Goal: Transaction & Acquisition: Book appointment/travel/reservation

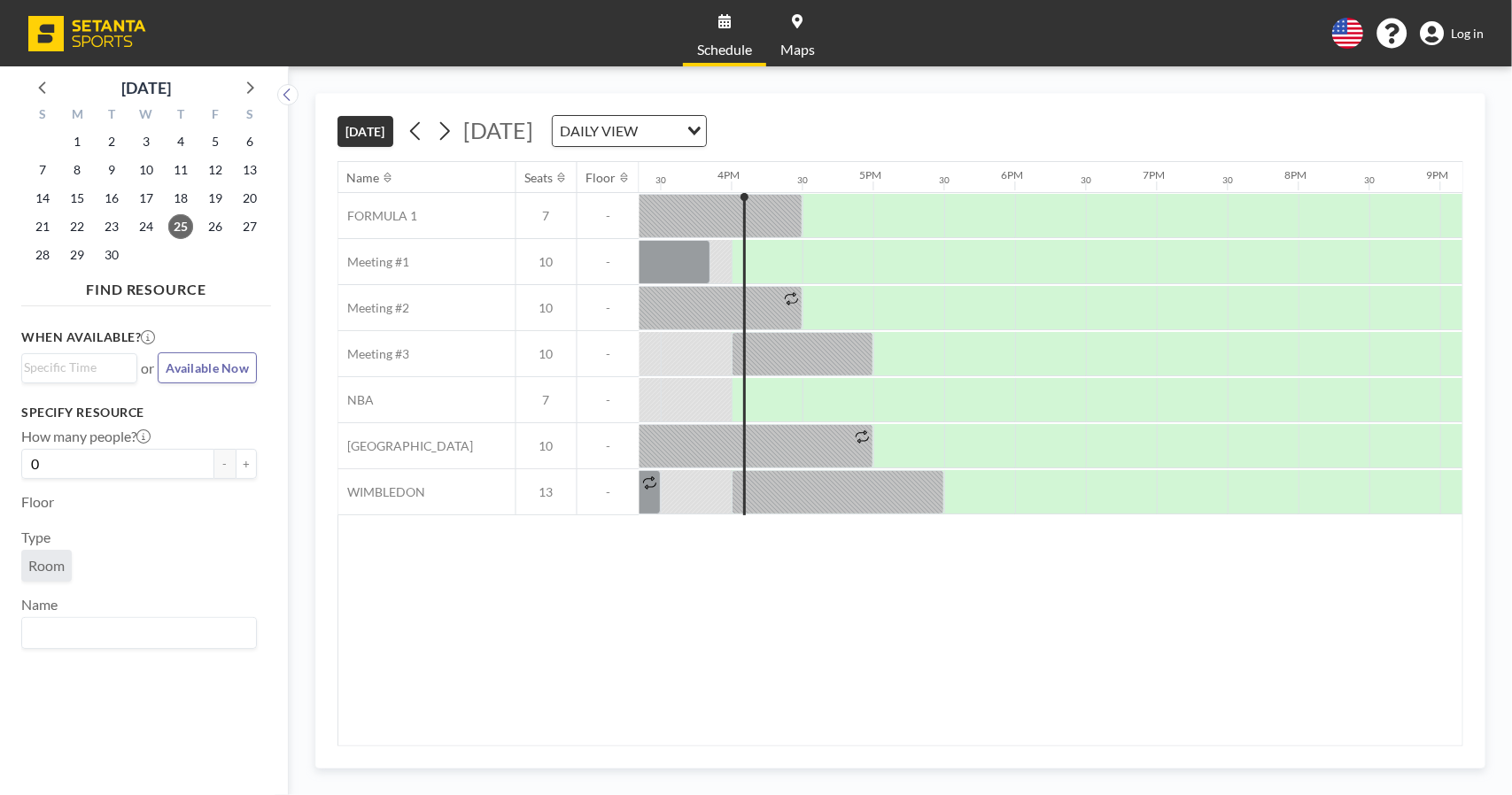
scroll to position [0, 2197]
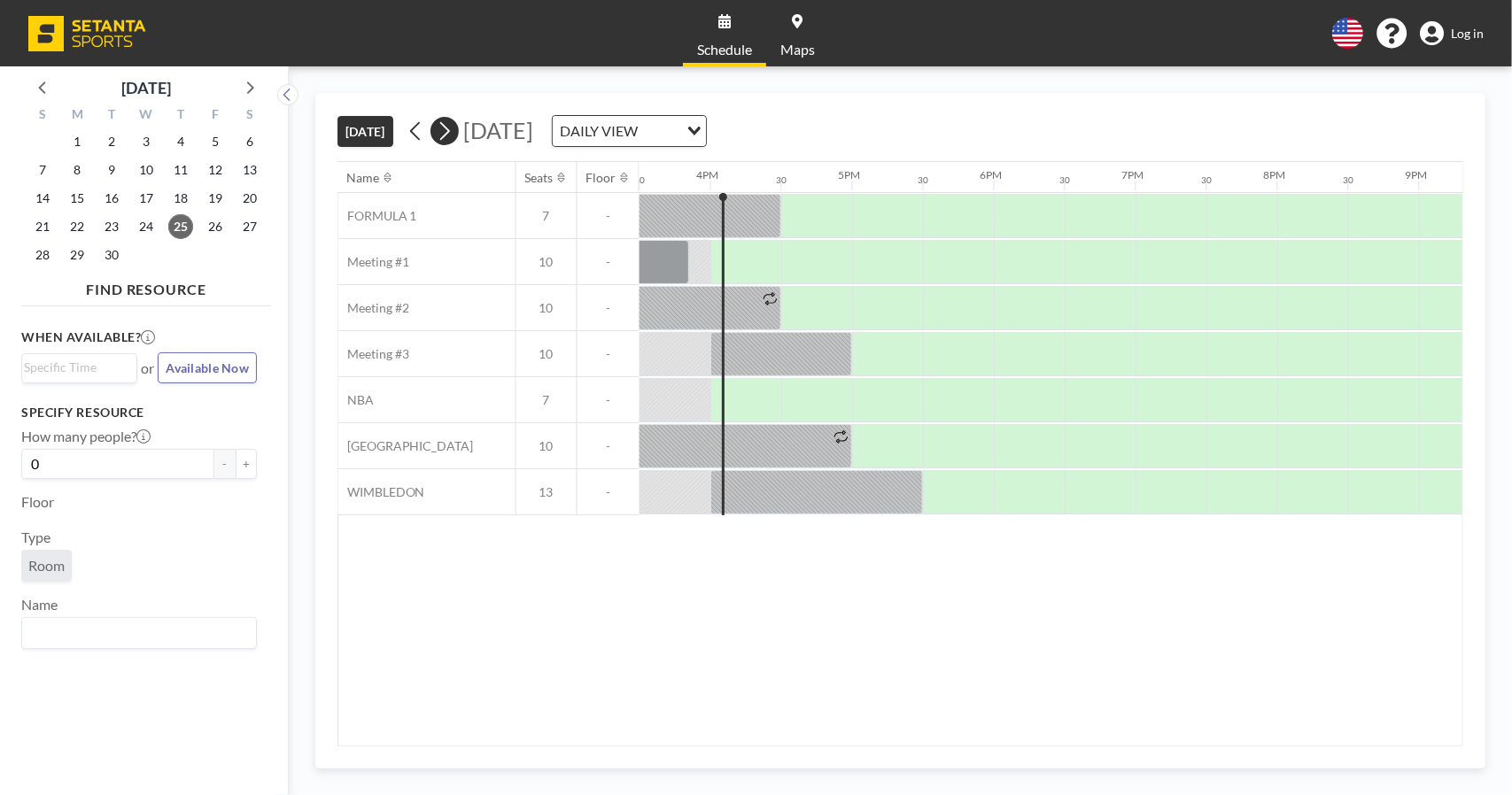
click at [457, 128] on button at bounding box center [445, 131] width 28 height 28
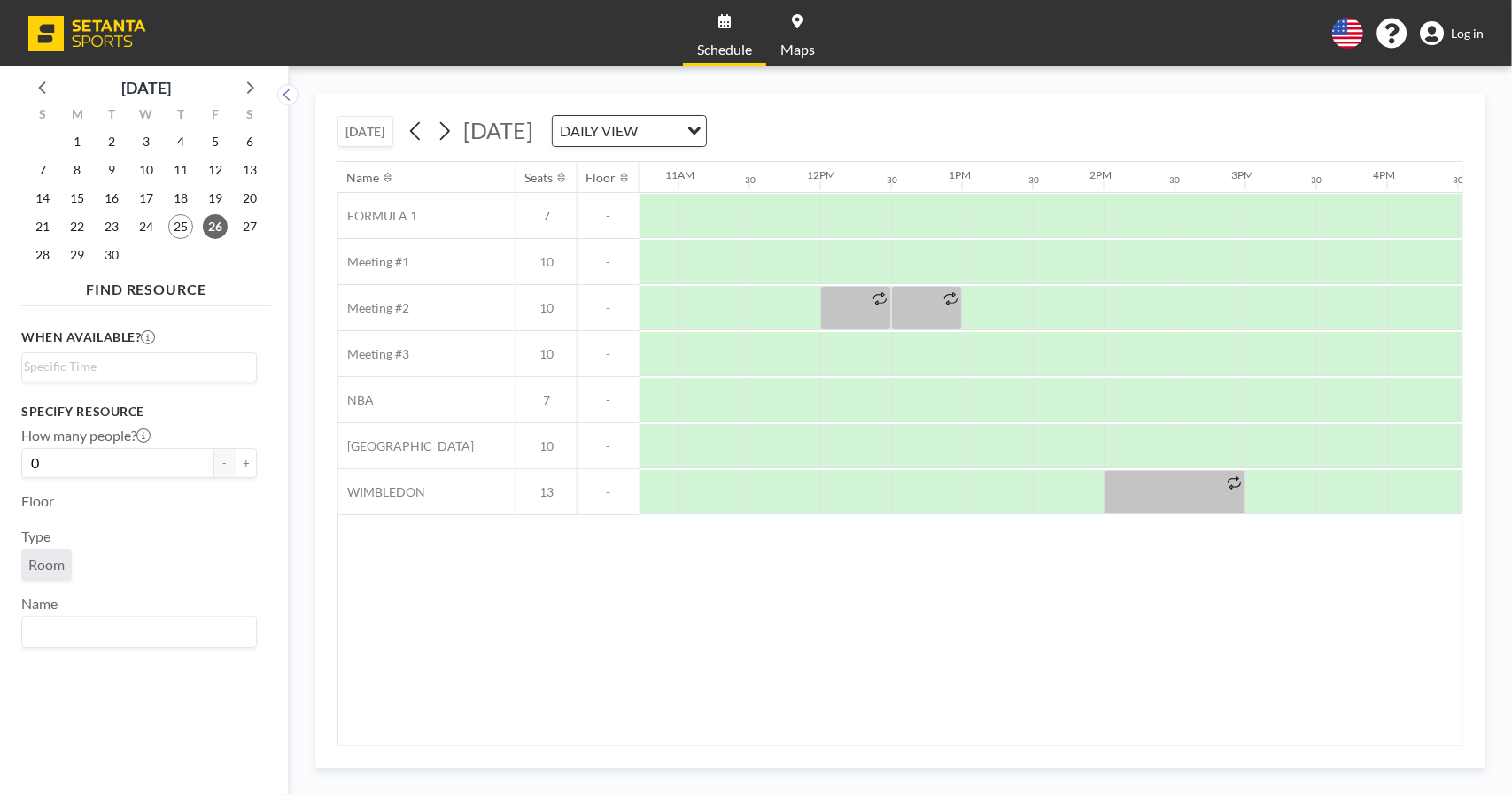
scroll to position [0, 1522]
drag, startPoint x: 1142, startPoint y: 295, endPoint x: 1217, endPoint y: 300, distance: 75.2
click at [1154, 296] on div at bounding box center [1138, 308] width 71 height 44
click at [1137, 307] on div at bounding box center [1138, 308] width 71 height 44
click at [1187, 315] on div at bounding box center [1209, 308] width 71 height 44
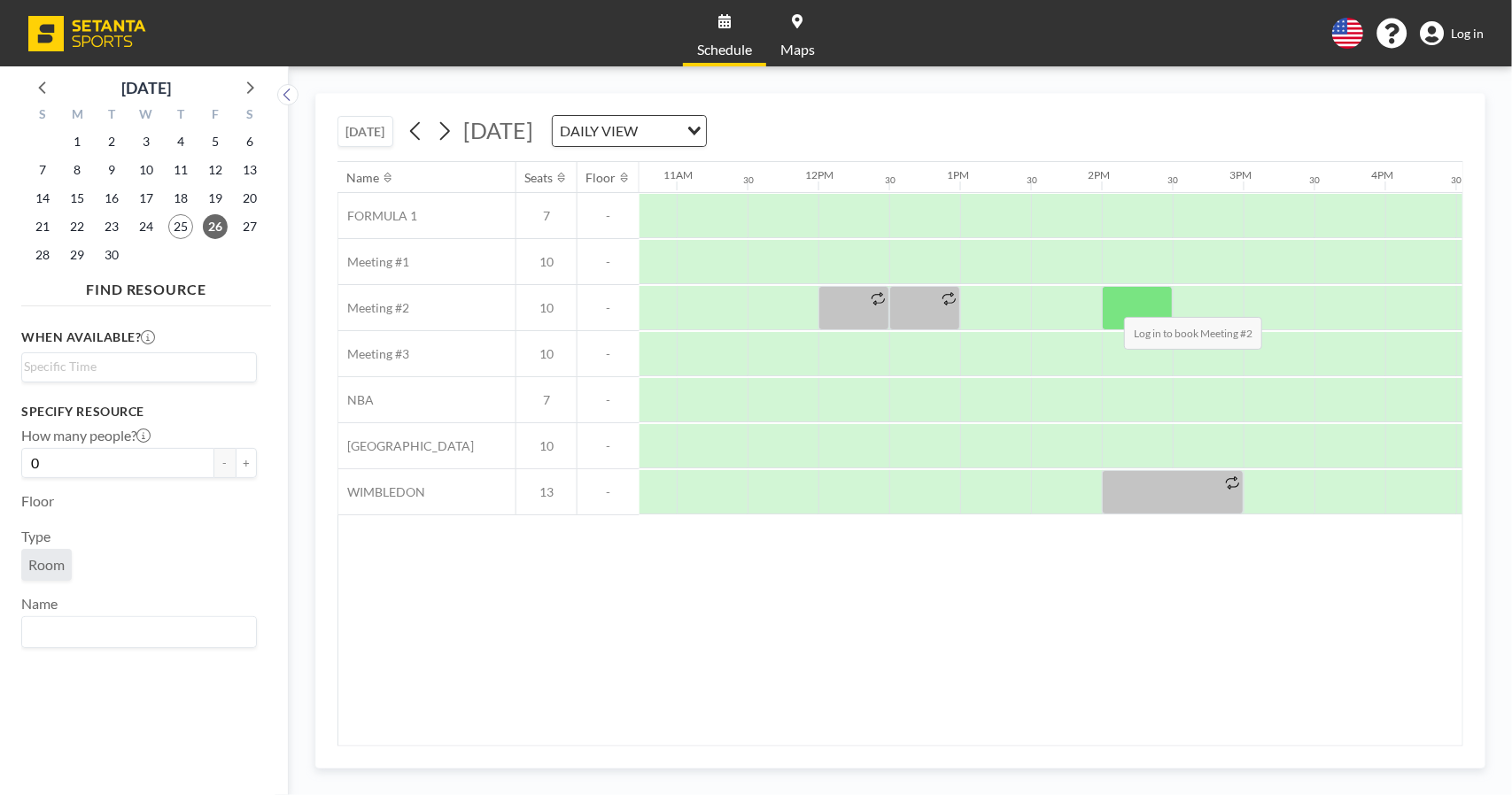
click at [1108, 302] on div at bounding box center [1138, 308] width 71 height 44
click at [1137, 302] on div at bounding box center [1138, 308] width 71 height 44
click at [1166, 303] on div at bounding box center [1138, 308] width 71 height 44
click at [1453, 36] on span "Log in" at bounding box center [1467, 33] width 33 height 16
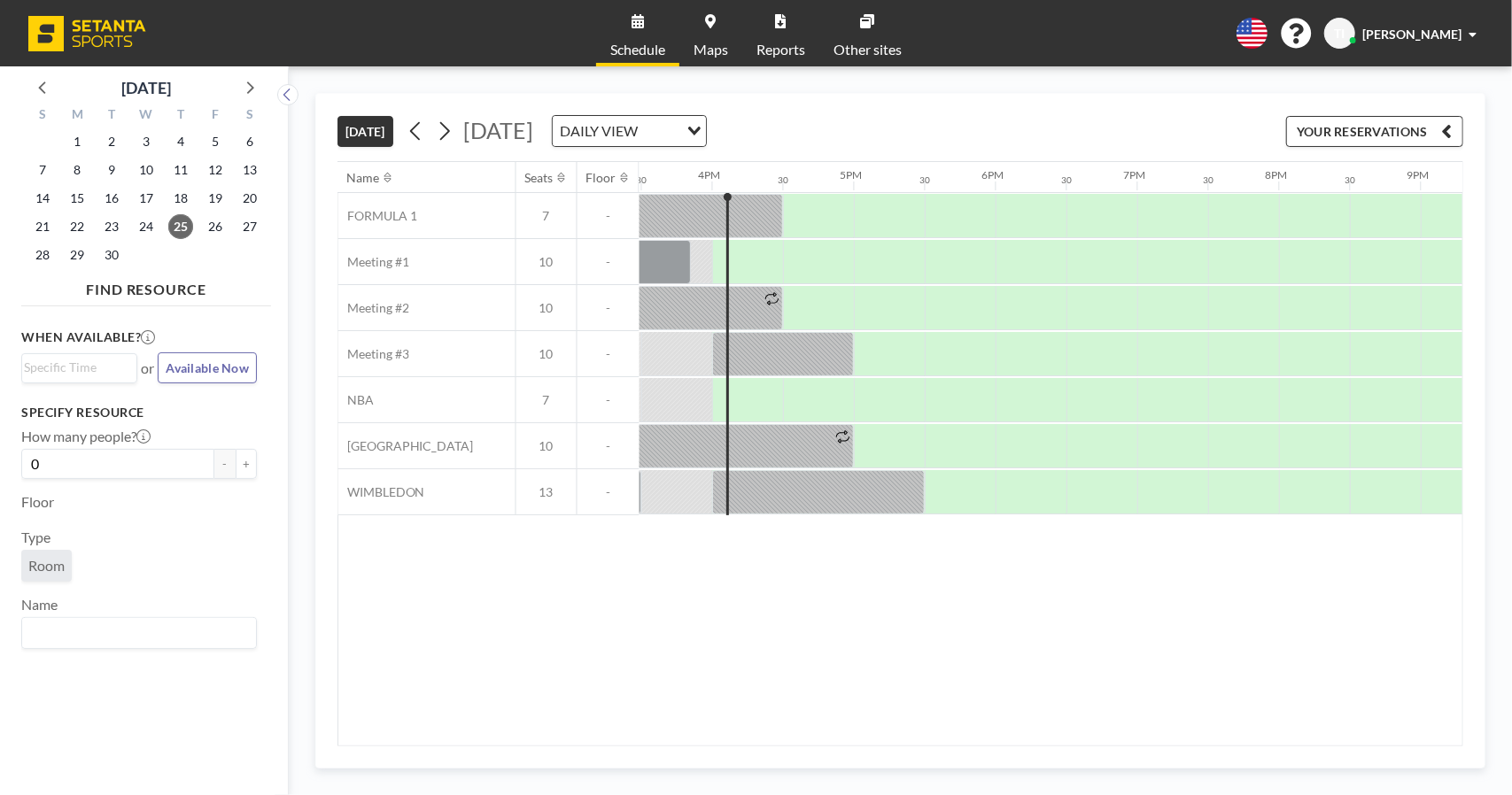
scroll to position [0, 2197]
click at [450, 134] on icon at bounding box center [445, 131] width 17 height 26
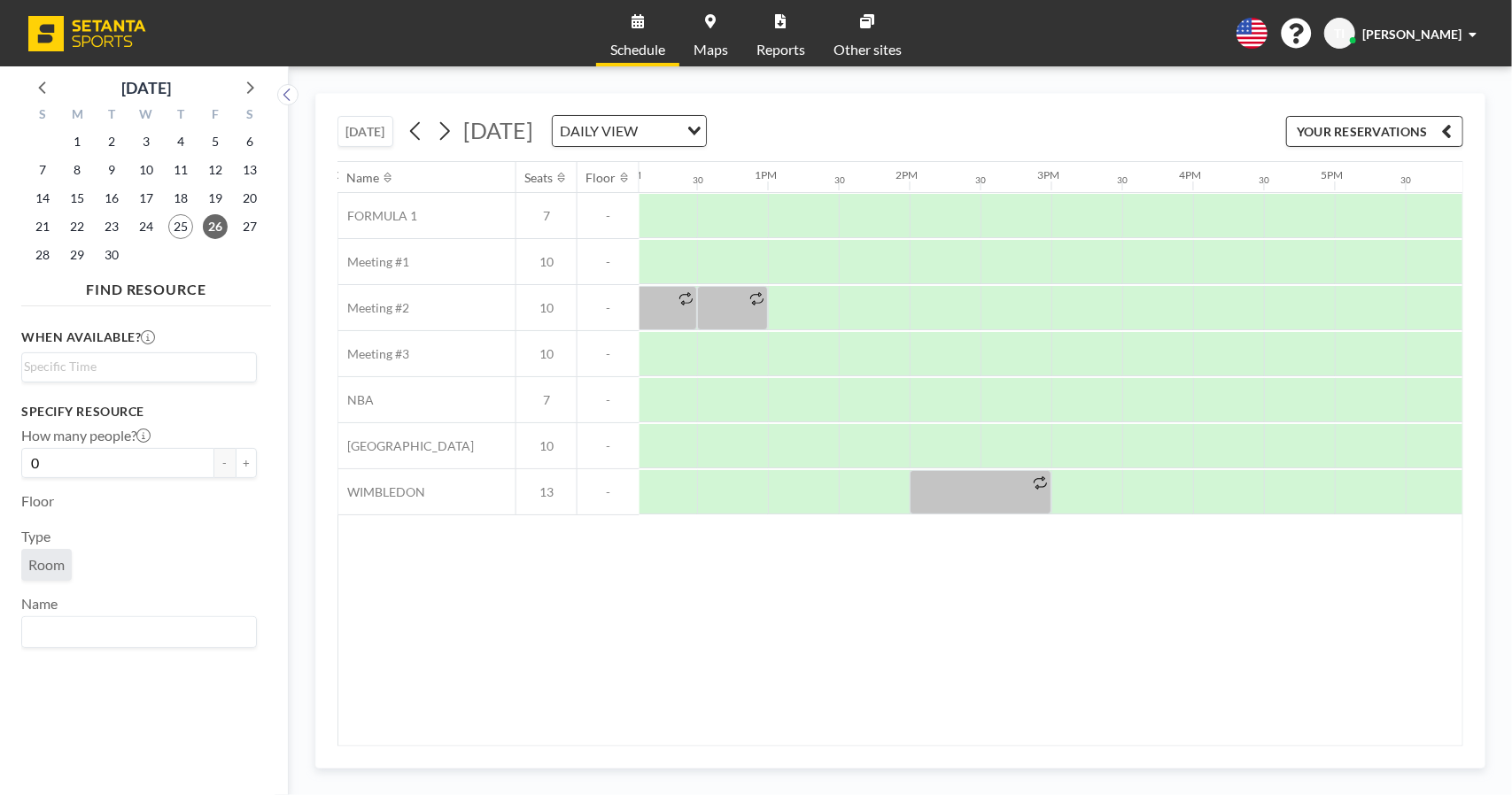
scroll to position [0, 1718]
click at [928, 300] on div at bounding box center [941, 308] width 71 height 44
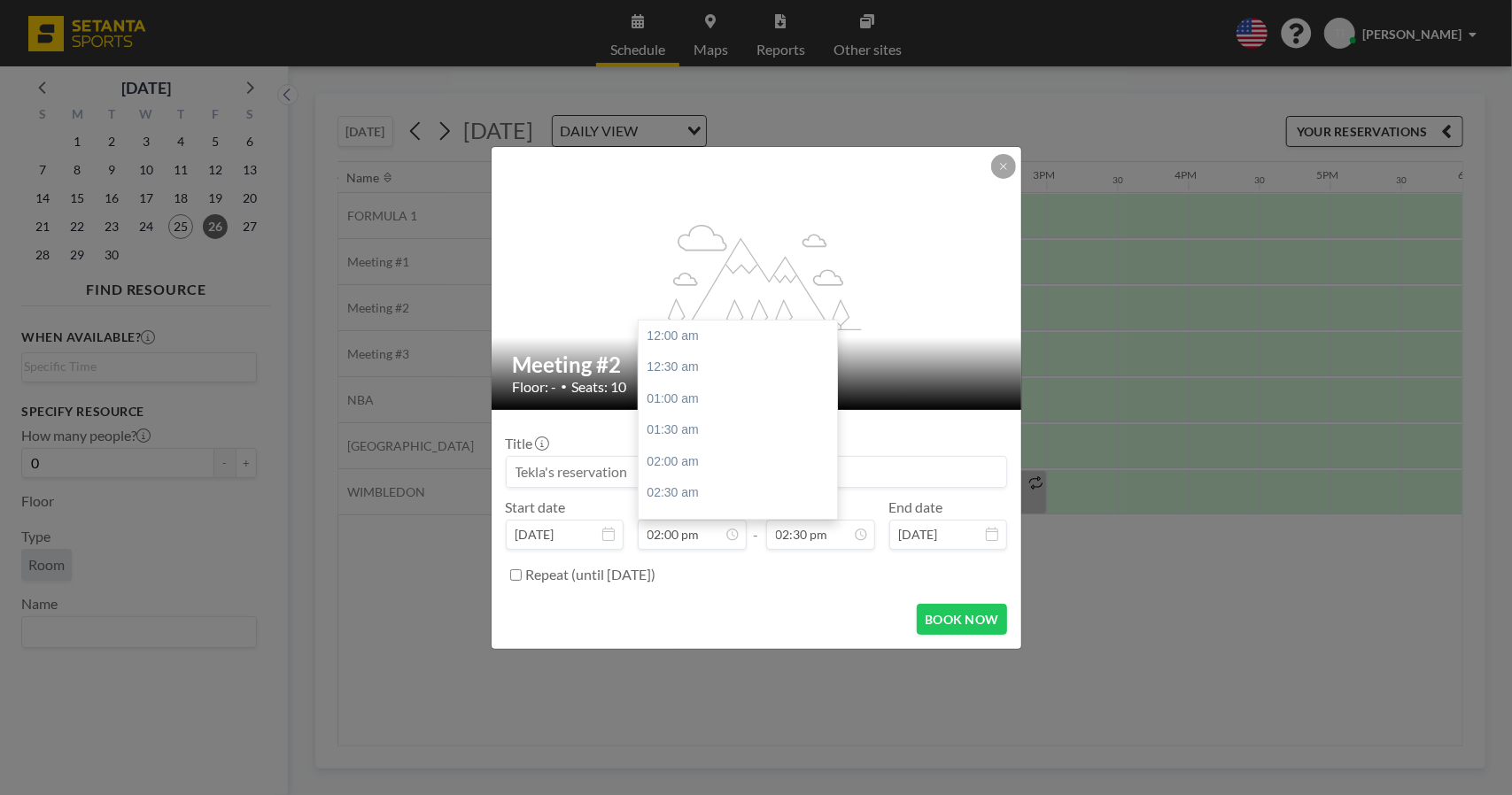
scroll to position [883, 0]
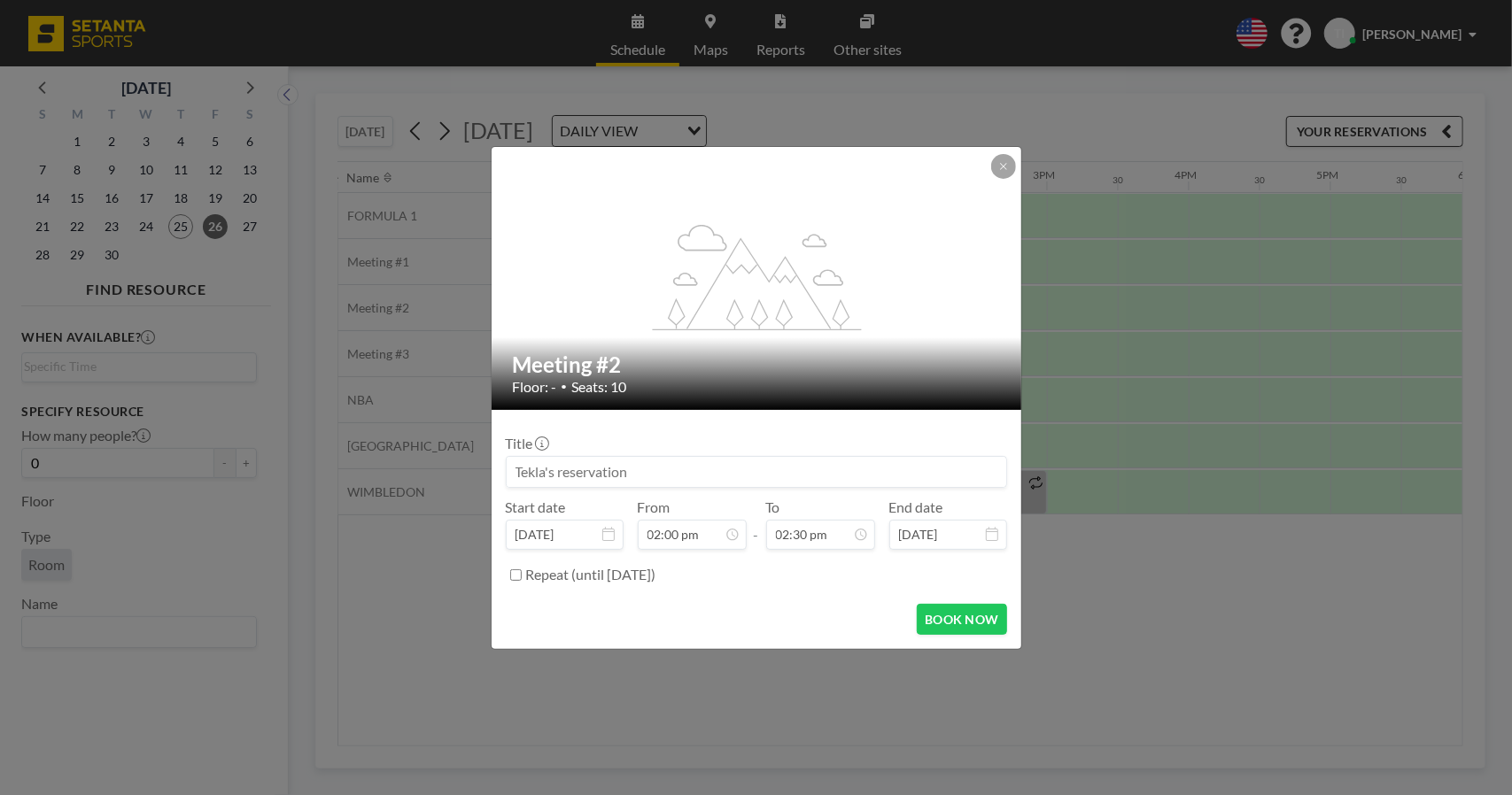
click at [627, 473] on input at bounding box center [756, 472] width 500 height 30
type input "ღ"
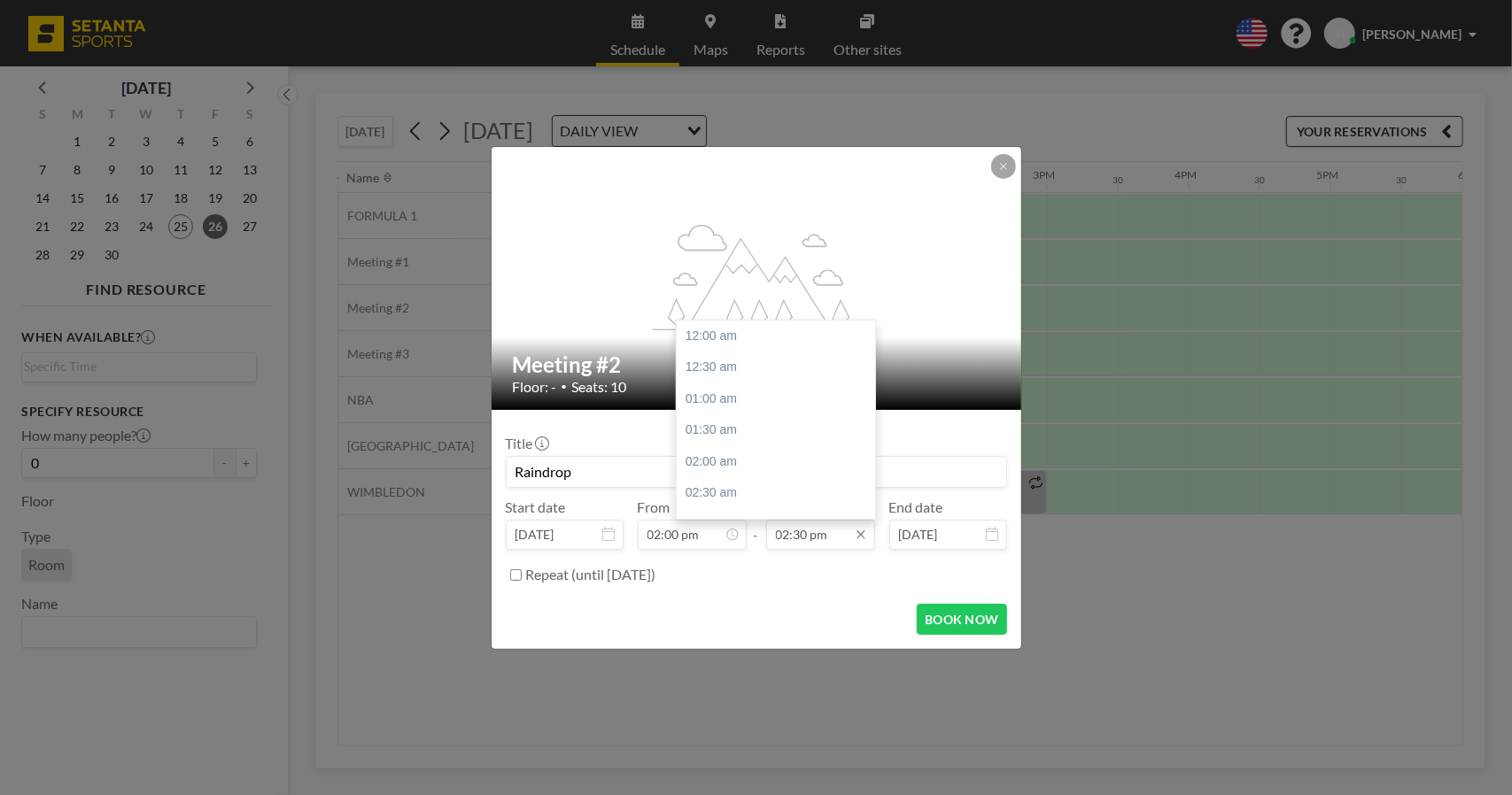
type input "Raindrop"
click at [806, 523] on input "02:30 pm" at bounding box center [821, 534] width 109 height 30
click at [757, 375] on div "03:00 pm" at bounding box center [780, 368] width 207 height 32
type input "03:00 pm"
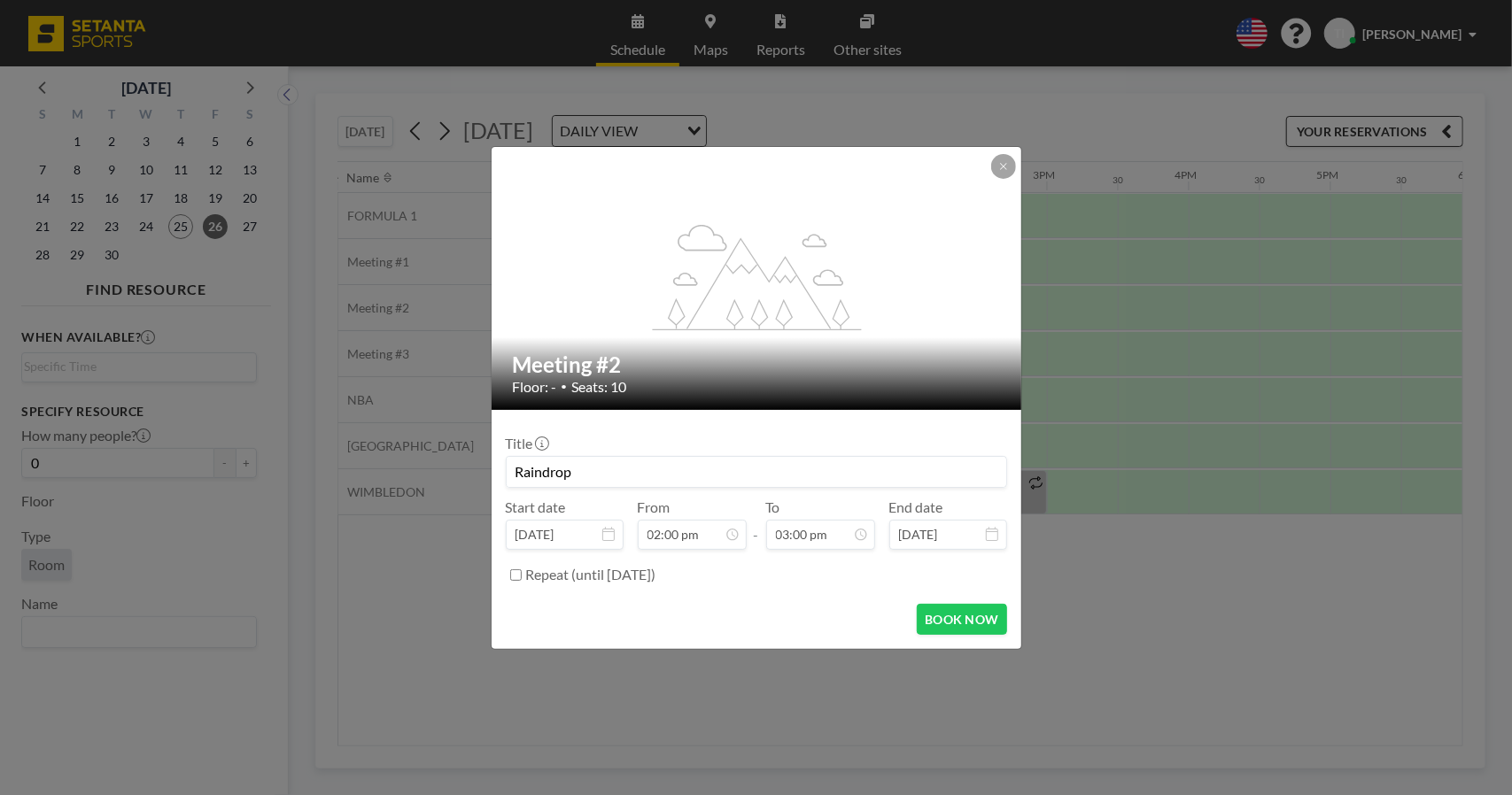
scroll to position [946, 0]
click at [967, 621] on button "BOOK NOW" at bounding box center [961, 619] width 89 height 31
